Goal: Task Accomplishment & Management: Manage account settings

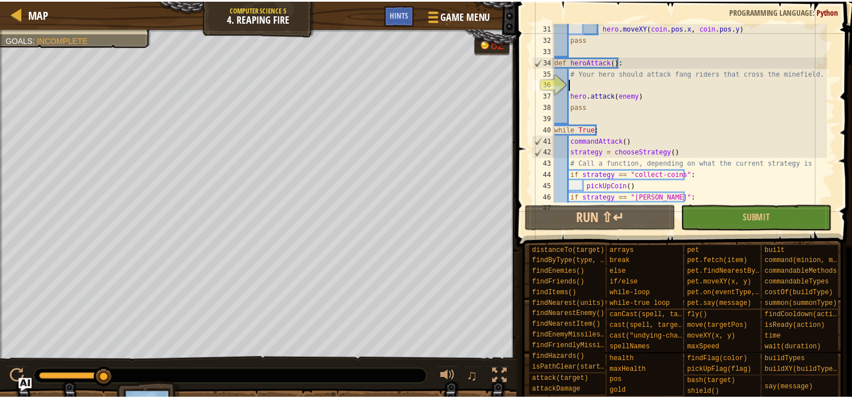
scroll to position [360, 0]
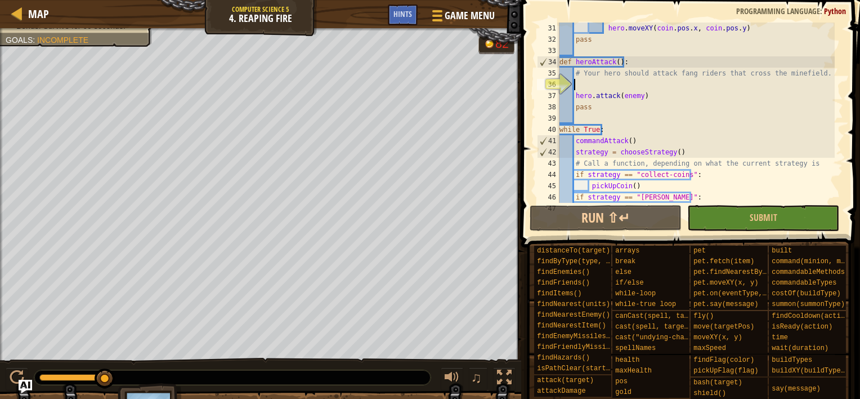
click at [18, 4] on div "Map Computer Science 5 4. Reaping Fire Game Menu Done Hints" at bounding box center [260, 14] width 521 height 28
click at [32, 9] on span "Map" at bounding box center [38, 13] width 21 height 15
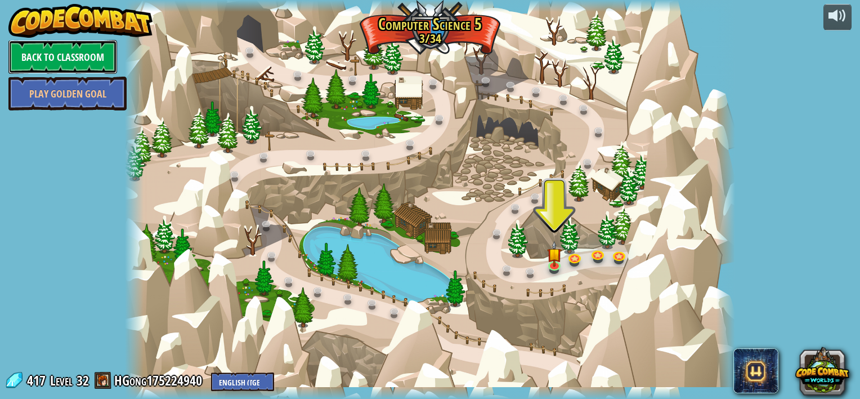
click at [79, 59] on link "Back to Classroom" at bounding box center [62, 57] width 109 height 34
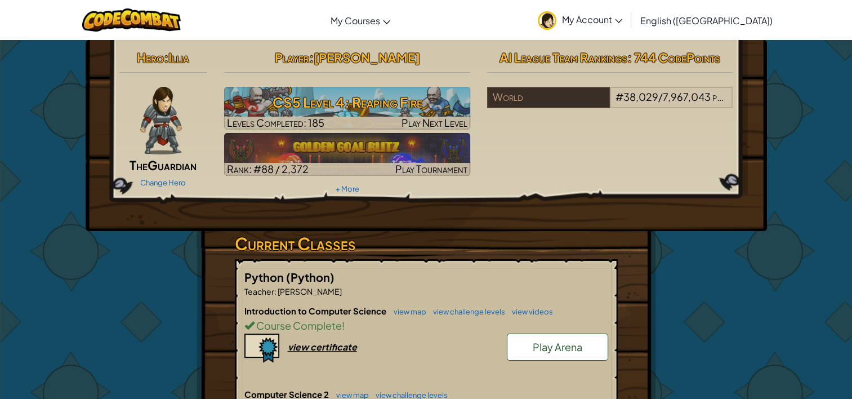
click at [622, 24] on span "My Account" at bounding box center [592, 20] width 60 height 12
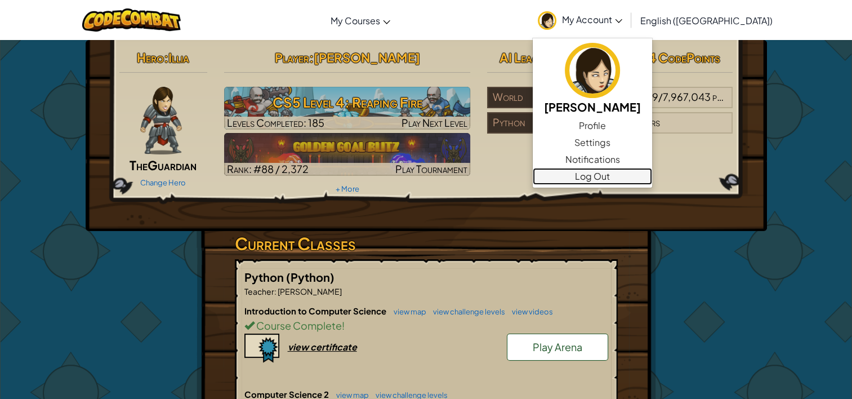
click at [642, 173] on link "Log Out" at bounding box center [591, 176] width 119 height 17
